Goal: Information Seeking & Learning: Learn about a topic

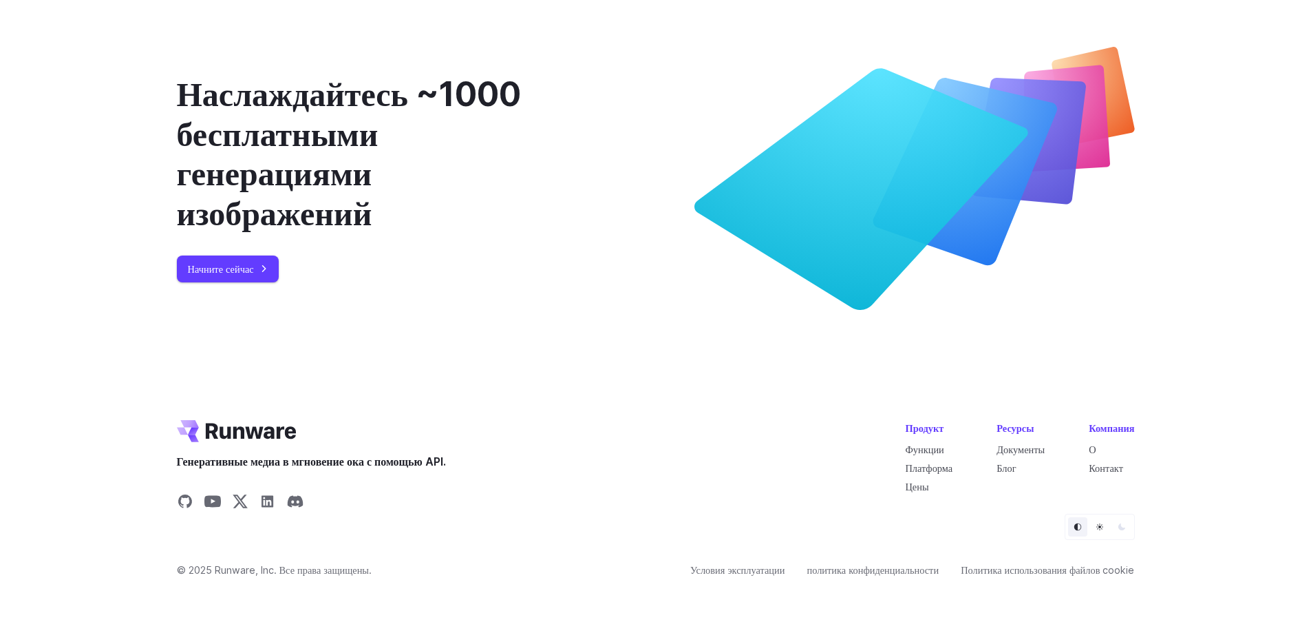
scroll to position [5335, 0]
click at [911, 483] on font "Цены" at bounding box center [916, 487] width 23 height 12
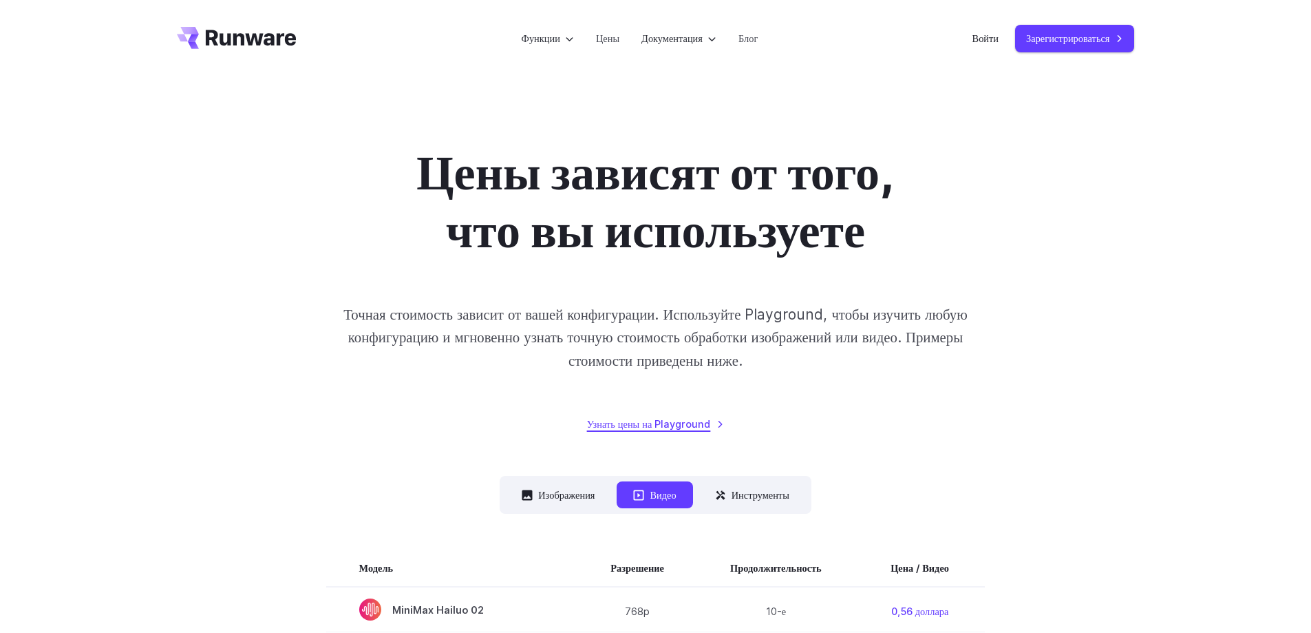
click at [682, 421] on font "Узнать цены на Playground" at bounding box center [649, 424] width 124 height 12
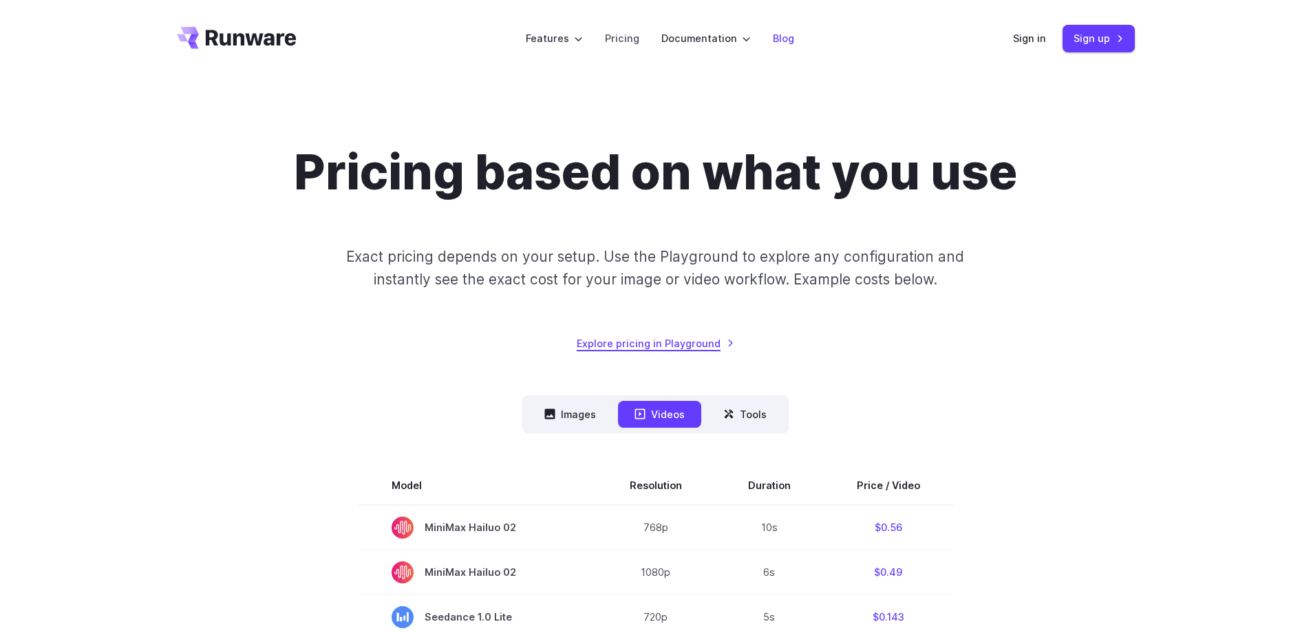
click at [778, 41] on link "Blog" at bounding box center [783, 38] width 21 height 16
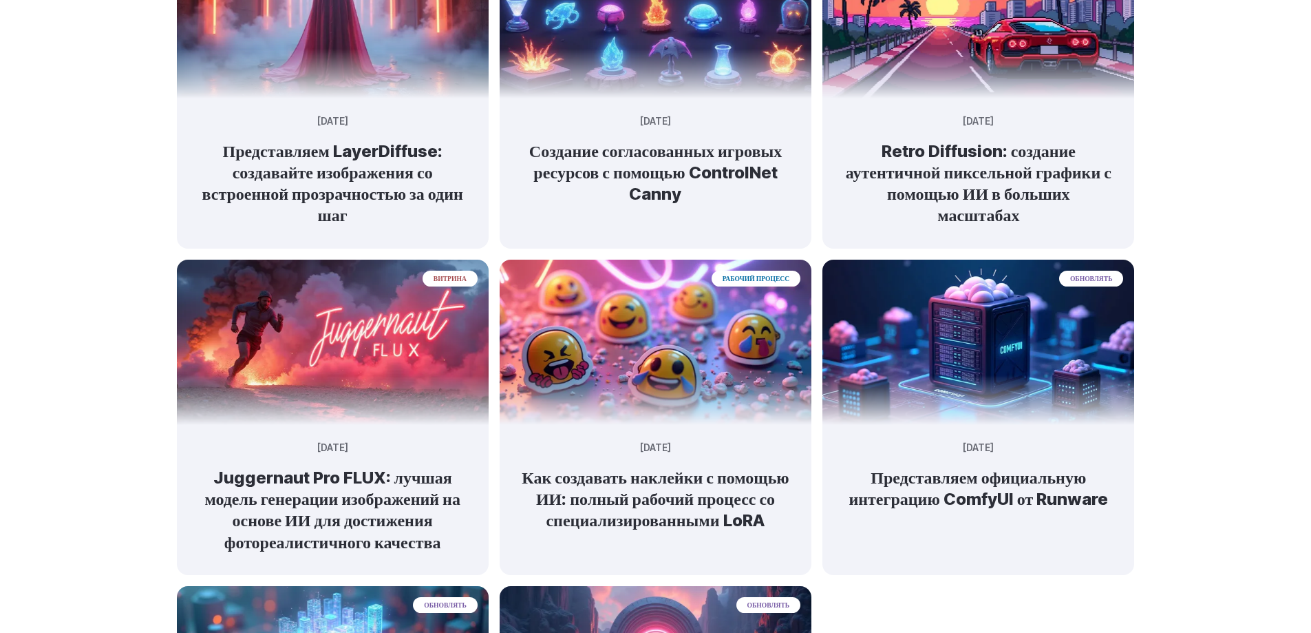
scroll to position [620, 0]
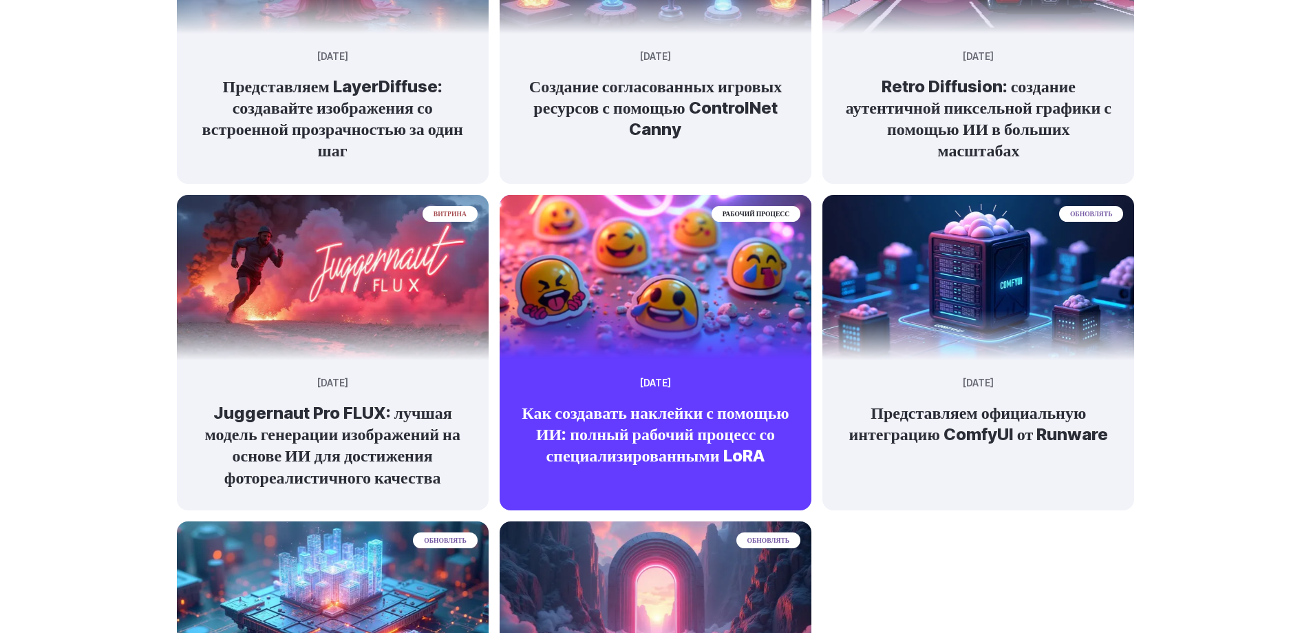
click at [655, 428] on font "Как создавать наклейки с помощью ИИ: полный рабочий процесс со специализированн…" at bounding box center [655, 434] width 267 height 63
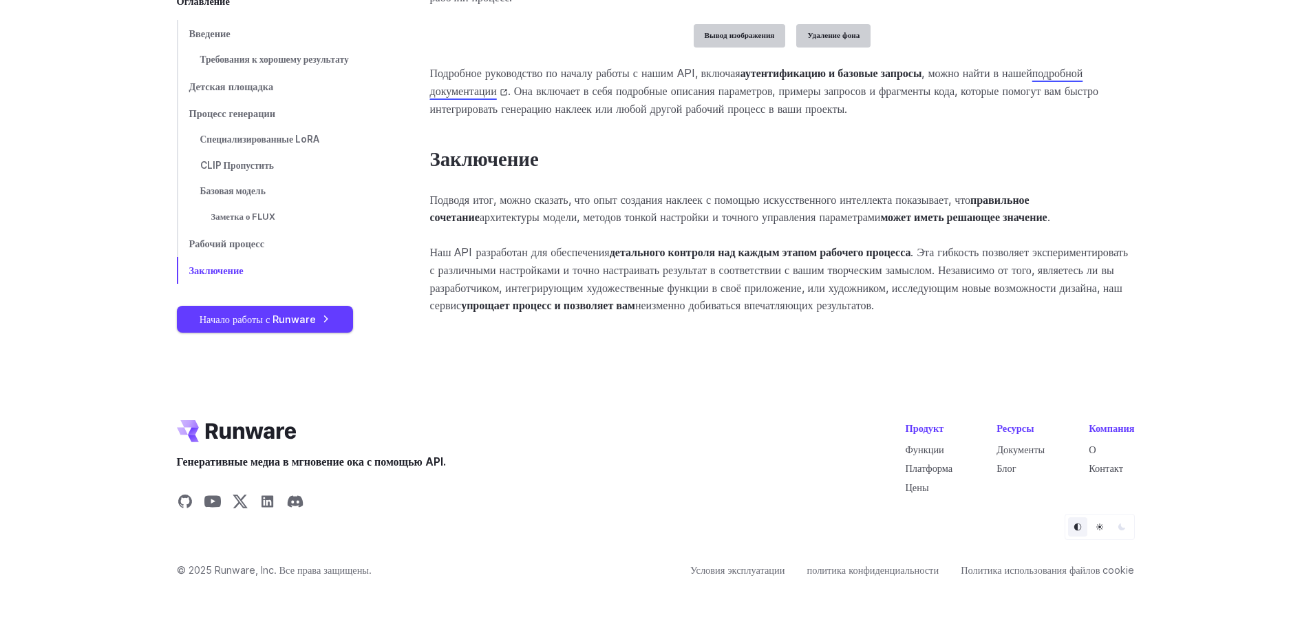
scroll to position [5392, 0]
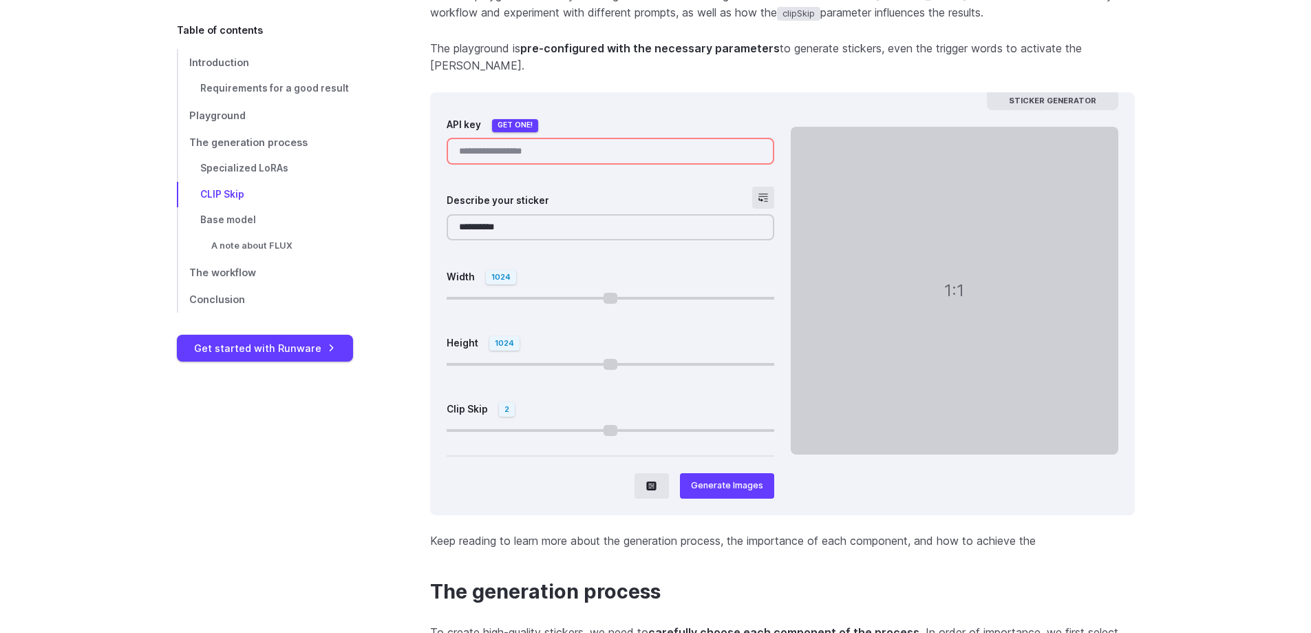
scroll to position [4644, 0]
